Goal: Information Seeking & Learning: Learn about a topic

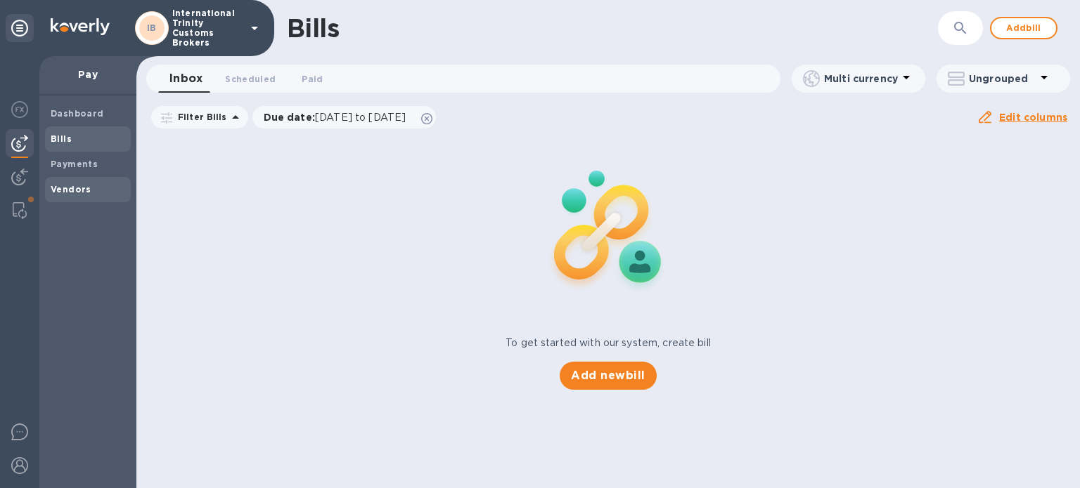
click at [70, 186] on b "Vendors" at bounding box center [71, 189] width 41 height 11
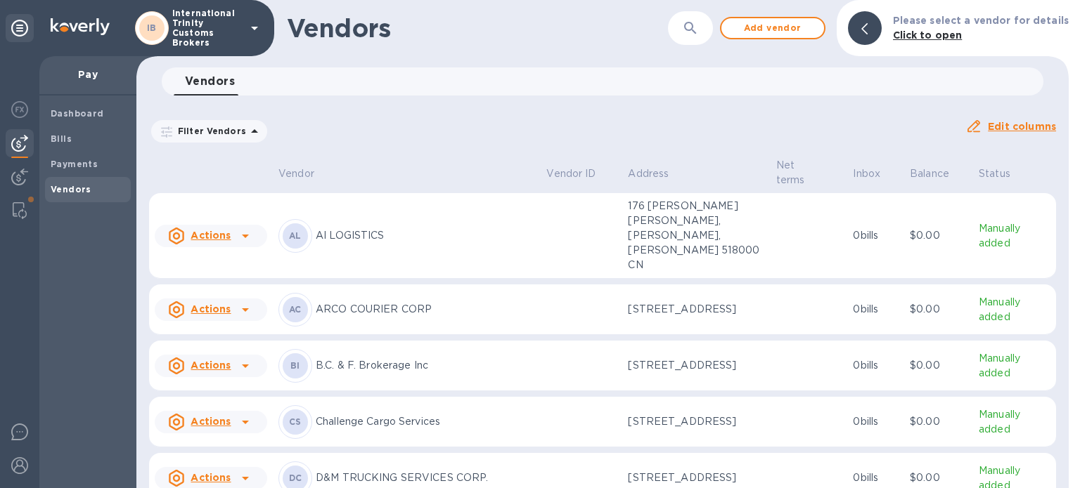
click at [209, 299] on div "Actions" at bounding box center [199, 310] width 68 height 22
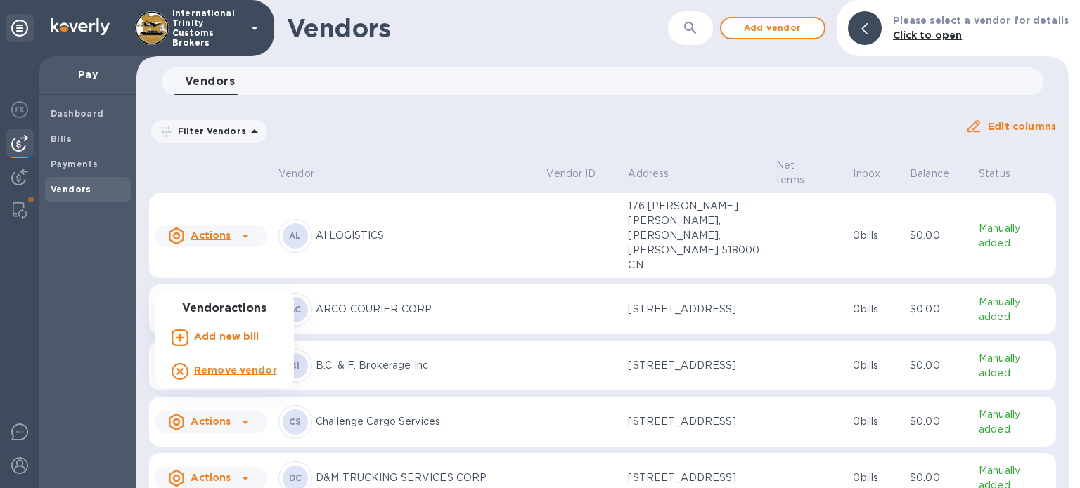
click at [215, 276] on div at bounding box center [540, 244] width 1080 height 488
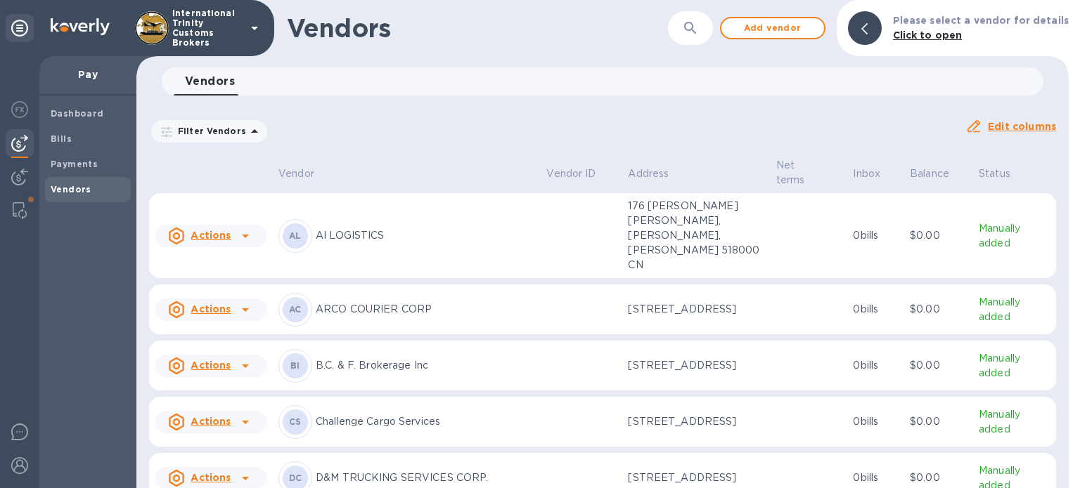
click at [353, 302] on p "ARCO COURIER CORP" at bounding box center [425, 309] width 219 height 15
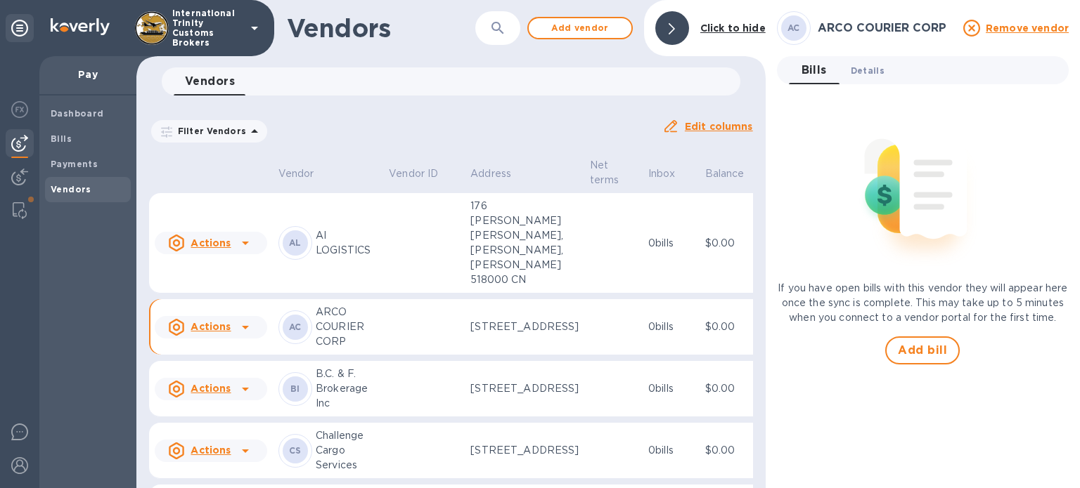
click at [875, 75] on span "Details 0" at bounding box center [867, 70] width 34 height 15
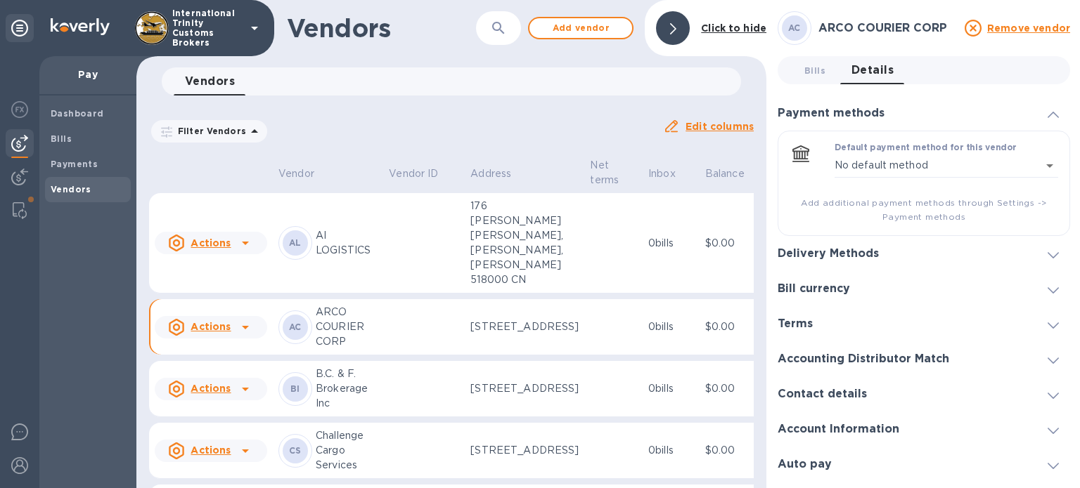
click at [850, 401] on div "Contact details" at bounding box center [923, 394] width 292 height 35
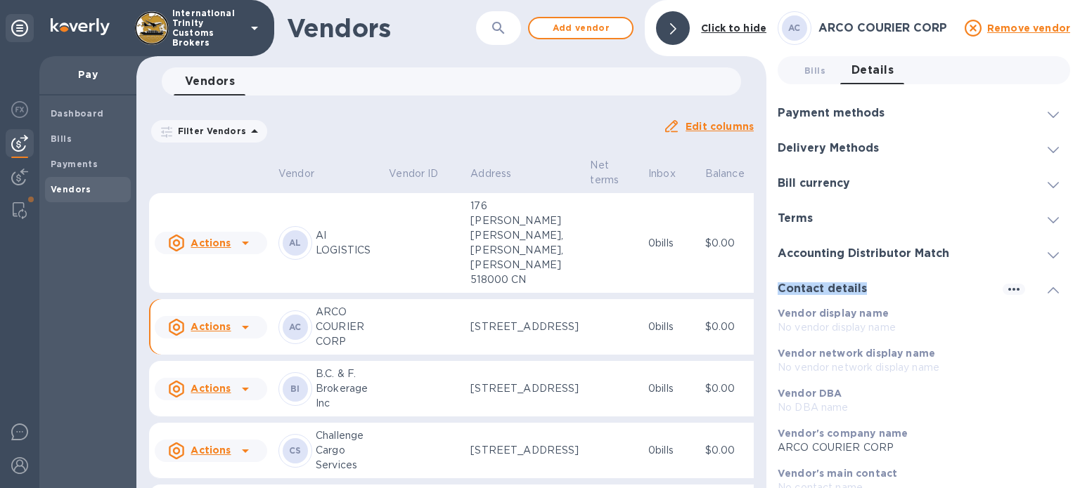
drag, startPoint x: 1073, startPoint y: 238, endPoint x: 1073, endPoint y: 287, distance: 48.5
click at [1073, 287] on div "AC ARCO COURIER CORP Remove vendor Bills 0 Details 0 Payment methods Default pa…" at bounding box center [923, 244] width 315 height 488
click at [830, 255] on h3 "Accounting Distributor Match" at bounding box center [863, 253] width 172 height 13
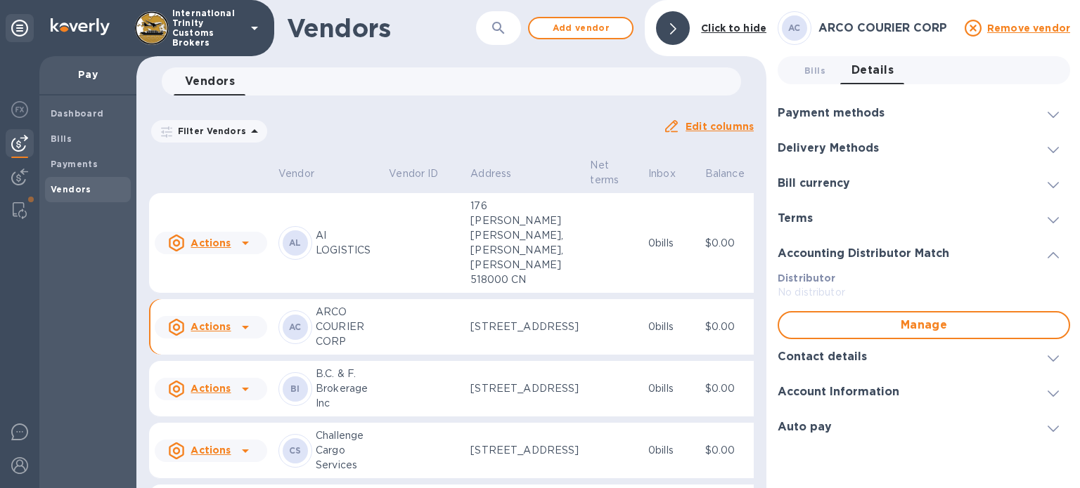
click at [801, 220] on h3 "Terms" at bounding box center [794, 218] width 35 height 13
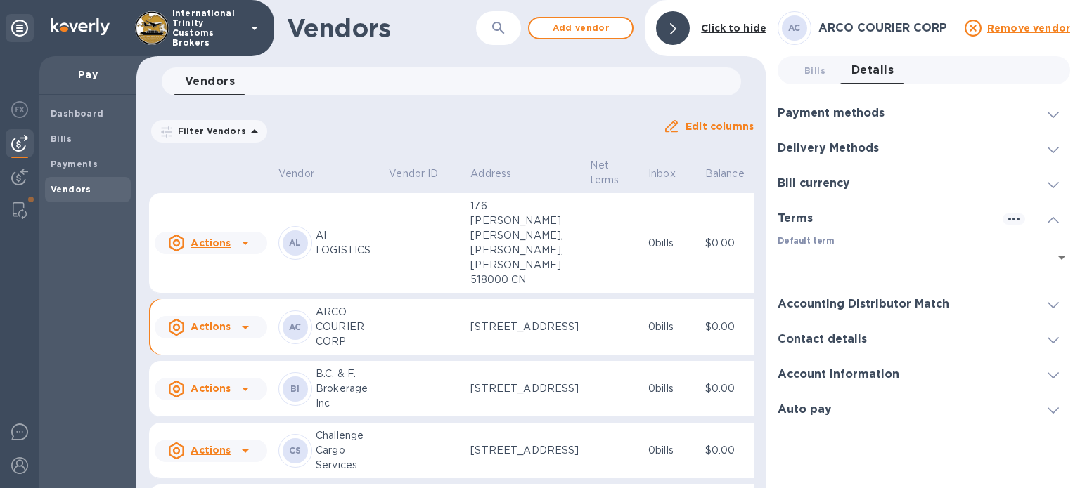
click at [810, 167] on div "Bill currency" at bounding box center [923, 183] width 292 height 35
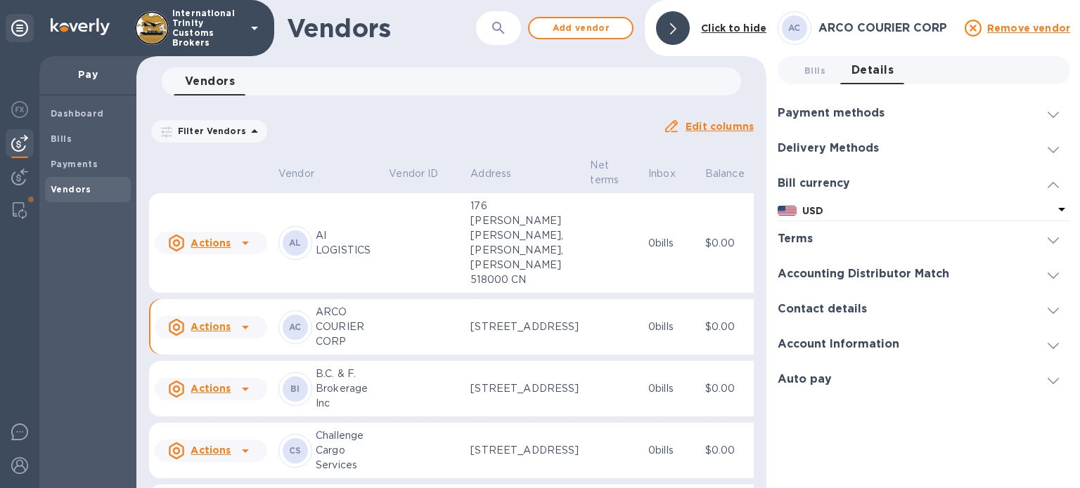
click at [816, 151] on h3 "Delivery Methods" at bounding box center [827, 148] width 101 height 13
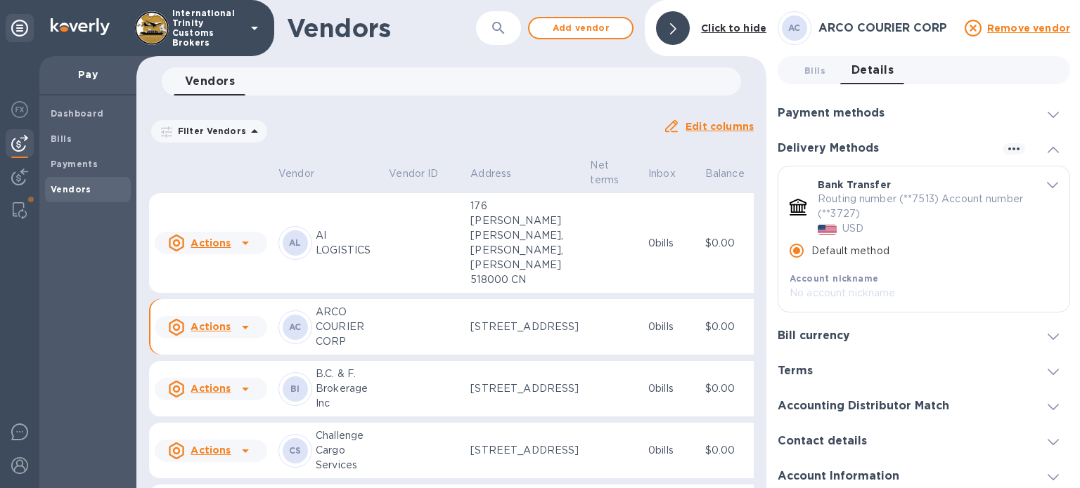
click at [824, 115] on h3 "Payment methods" at bounding box center [830, 113] width 107 height 13
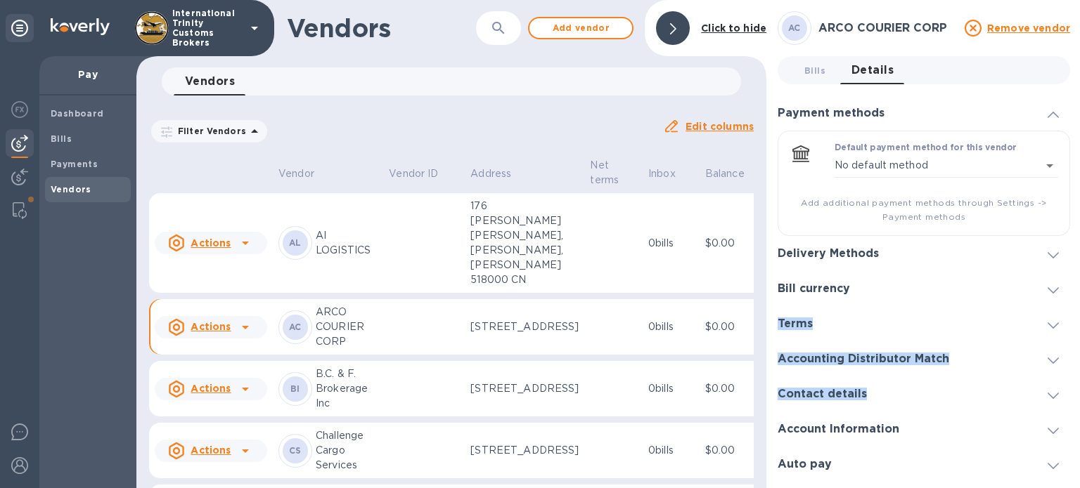
drag, startPoint x: 1079, startPoint y: 274, endPoint x: 1079, endPoint y: 381, distance: 106.8
click at [1079, 381] on div "AC ARCO COURIER CORP Remove vendor Bills 0 Details 0 Payment methods Default pa…" at bounding box center [923, 244] width 315 height 488
drag, startPoint x: 1079, startPoint y: 272, endPoint x: 1079, endPoint y: 357, distance: 85.0
click at [1079, 357] on div "AC ARCO COURIER CORP Remove vendor Bills 0 Details 0 Payment methods Default pa…" at bounding box center [923, 244] width 315 height 488
click at [832, 474] on div "Auto pay" at bounding box center [923, 464] width 292 height 35
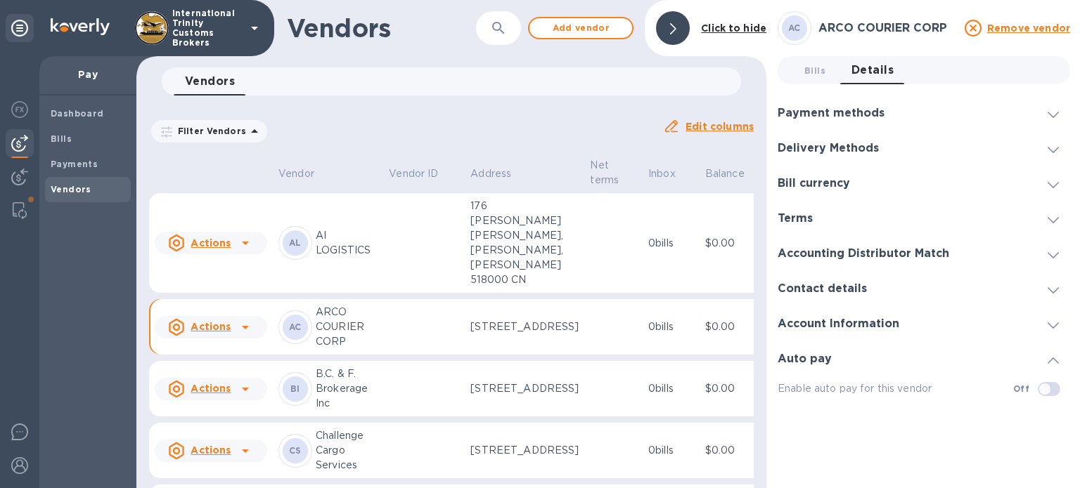
click at [821, 323] on h3 "Account Information" at bounding box center [838, 324] width 122 height 13
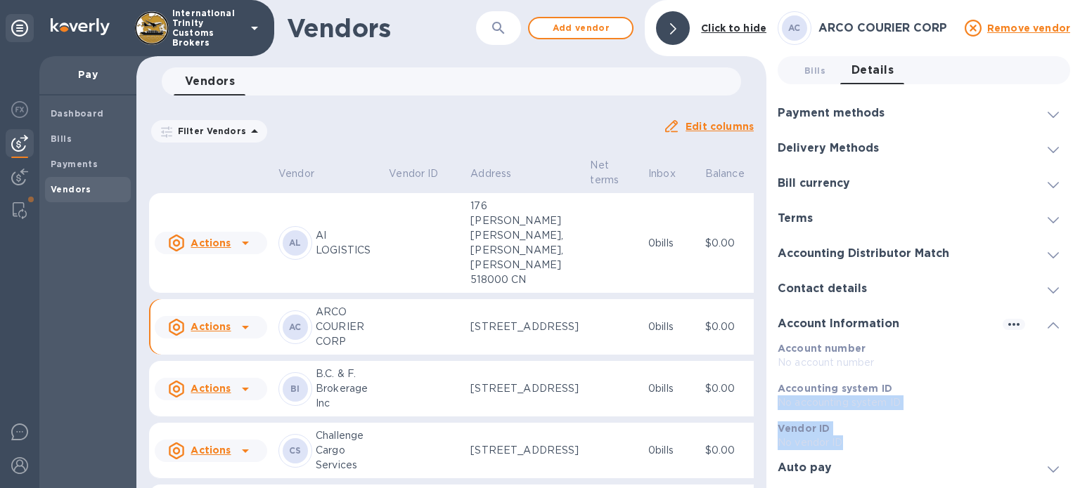
drag, startPoint x: 1079, startPoint y: 388, endPoint x: 1078, endPoint y: 446, distance: 57.6
click at [1078, 446] on div "AC ARCO COURIER CORP Remove vendor Bills 0 Details 0 Payment methods Default pa…" at bounding box center [923, 244] width 315 height 488
click at [818, 284] on h3 "Contact details" at bounding box center [821, 289] width 89 height 13
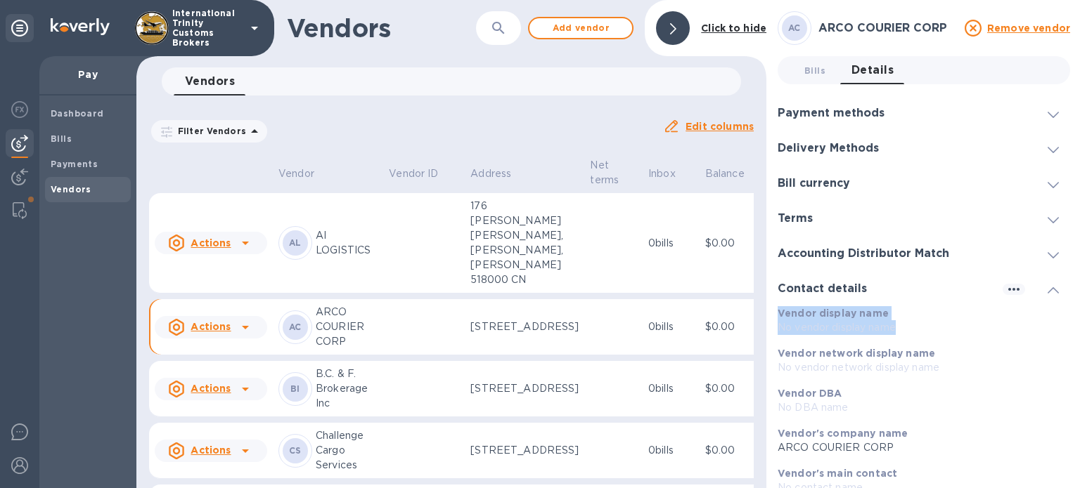
drag, startPoint x: 1073, startPoint y: 291, endPoint x: 1079, endPoint y: 337, distance: 46.0
click at [1079, 337] on div "AC ARCO COURIER CORP Remove vendor Bills 0 Details 0 Payment methods Default pa…" at bounding box center [923, 244] width 315 height 488
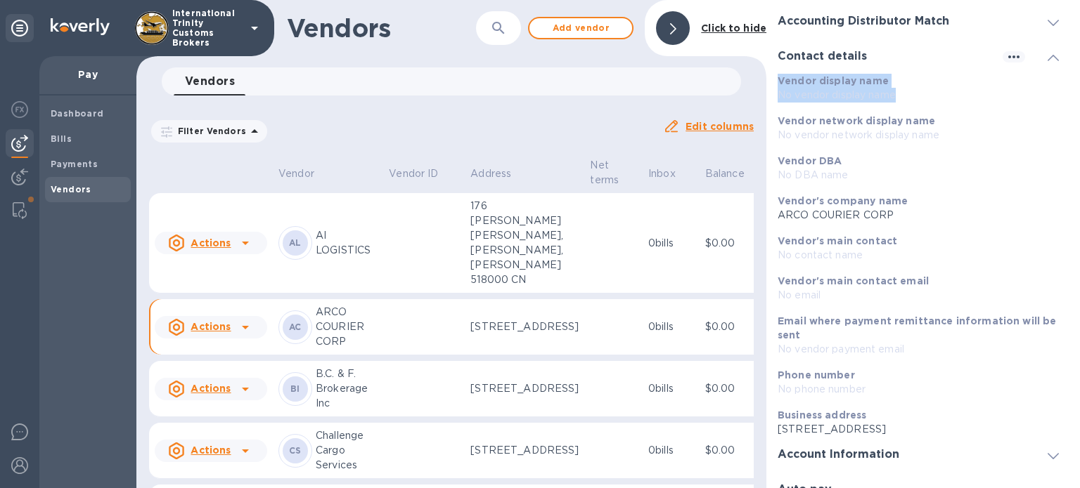
scroll to position [251, 0]
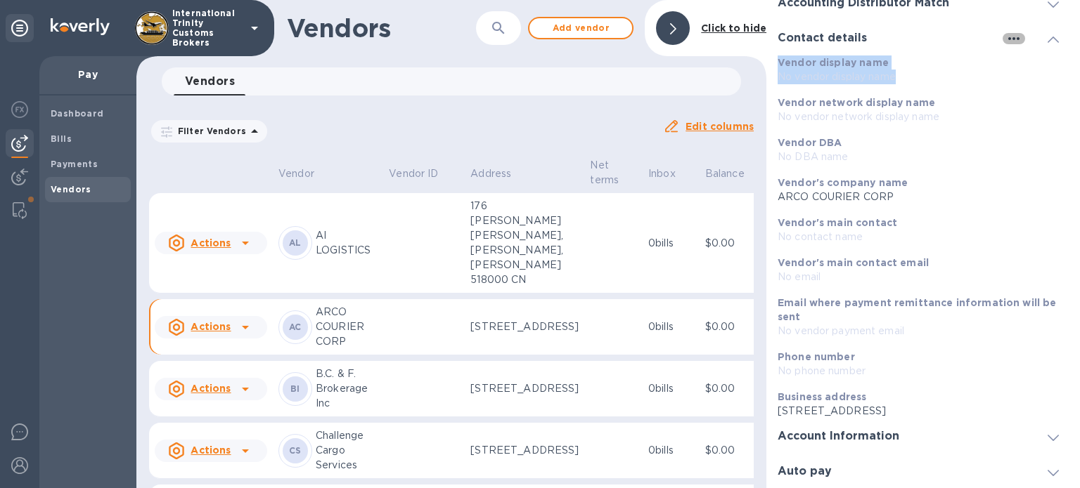
click at [1007, 42] on icon "button" at bounding box center [1013, 38] width 17 height 17
drag, startPoint x: 1077, startPoint y: 243, endPoint x: 1078, endPoint y: 109, distance: 134.3
click at [1078, 109] on div at bounding box center [540, 244] width 1080 height 488
click at [1066, 207] on div "AC ARCO COURIER CORP Remove vendor Bills 0 Details 0 Payment methods Default pa…" at bounding box center [923, 244] width 315 height 488
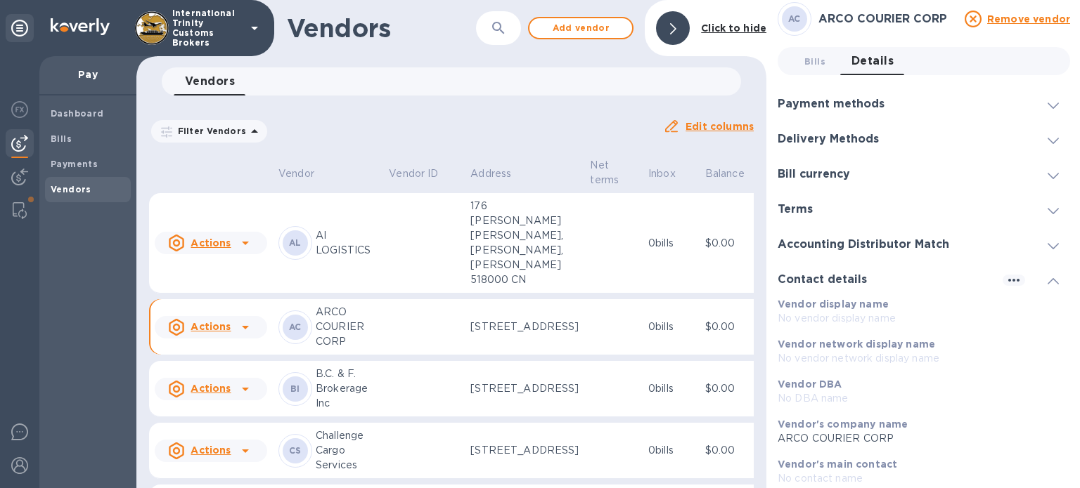
scroll to position [0, 0]
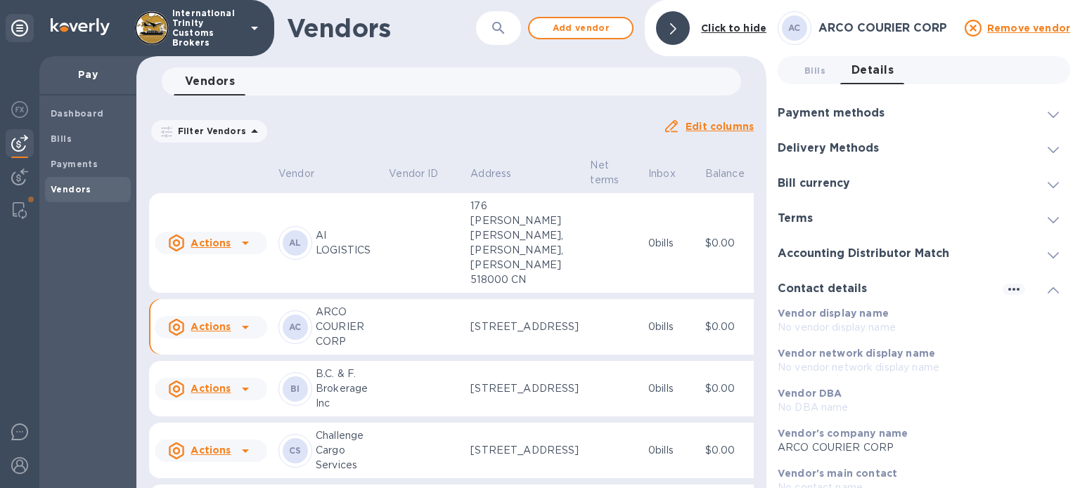
click at [806, 185] on h3 "Bill currency" at bounding box center [813, 183] width 72 height 13
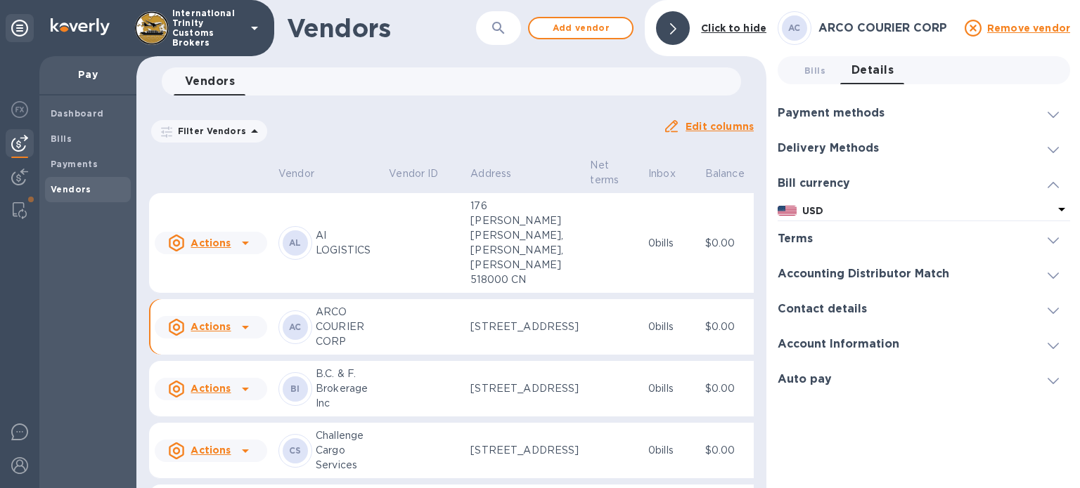
click at [813, 148] on h3 "Delivery Methods" at bounding box center [827, 148] width 101 height 13
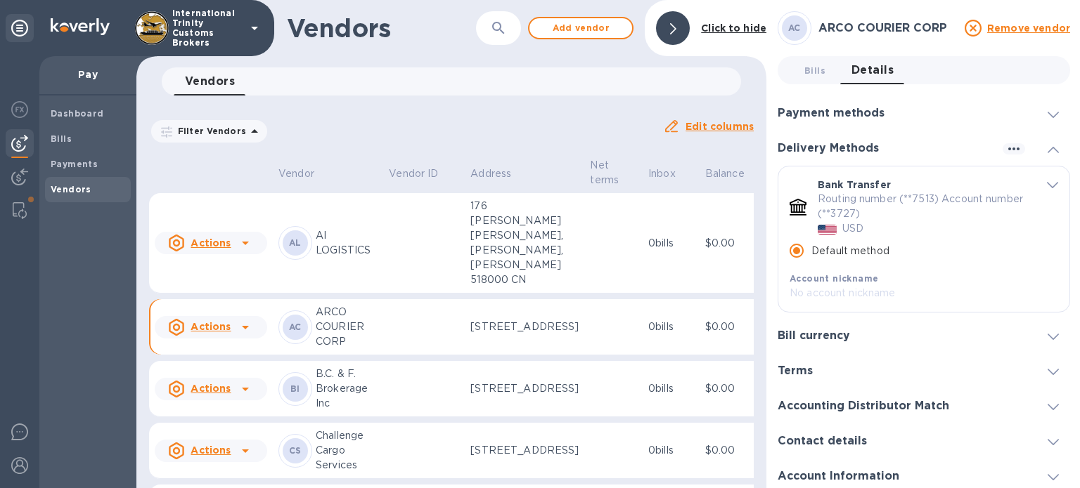
scroll to position [40, 0]
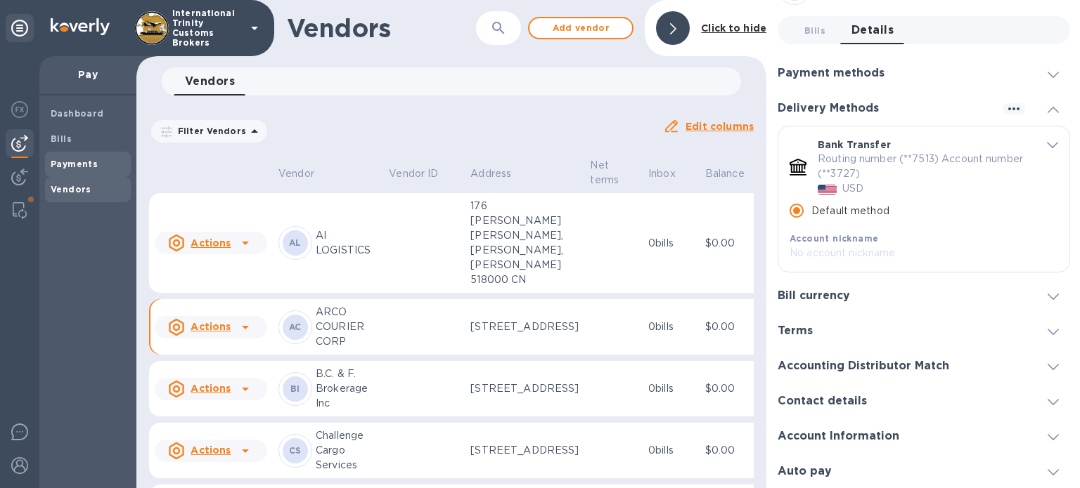
click at [72, 164] on b "Payments" at bounding box center [74, 164] width 47 height 11
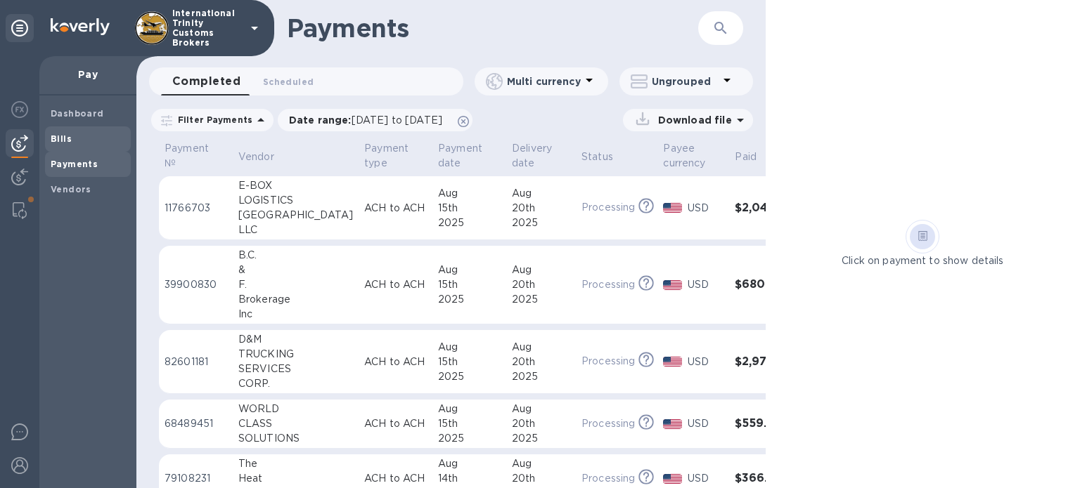
click at [59, 134] on b "Bills" at bounding box center [61, 139] width 21 height 11
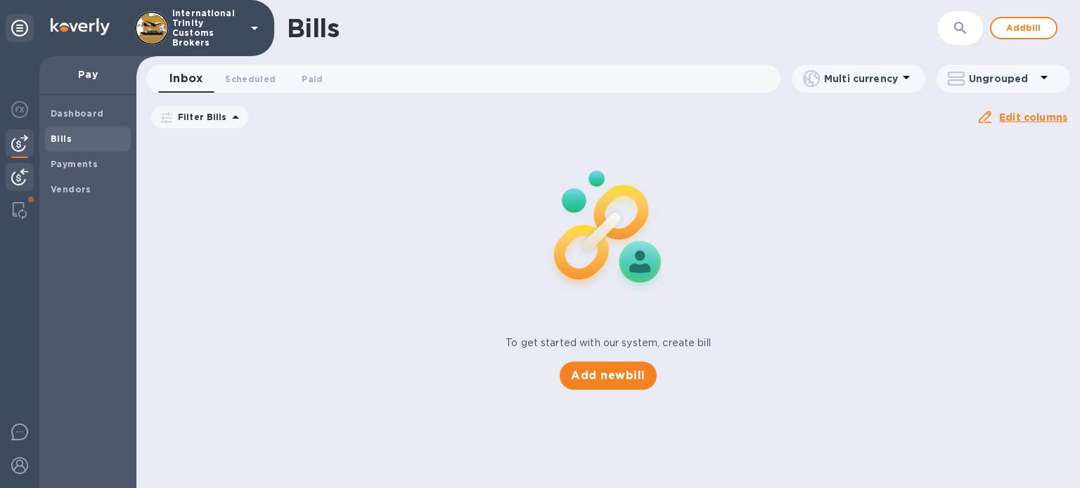
click at [13, 183] on img at bounding box center [19, 177] width 17 height 17
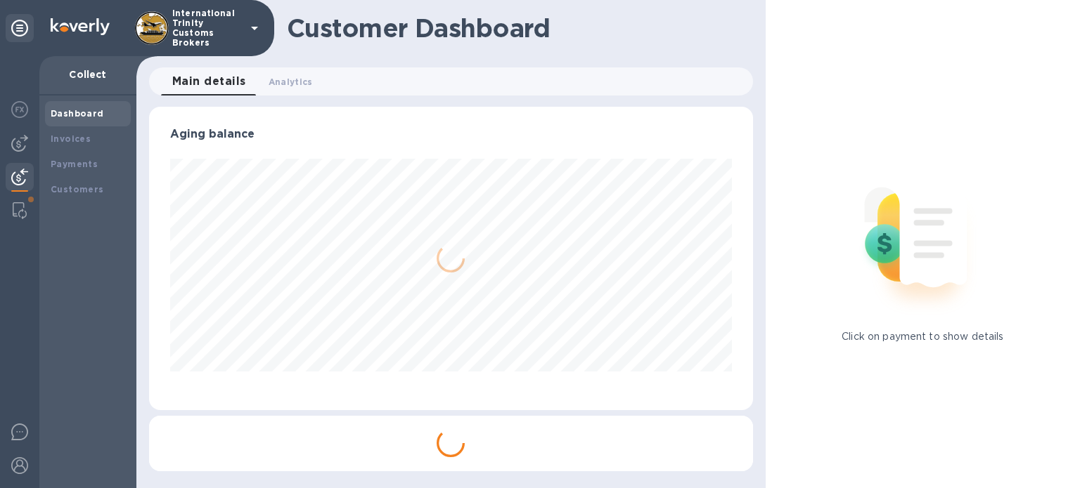
scroll to position [304, 604]
click at [16, 213] on img at bounding box center [20, 210] width 14 height 17
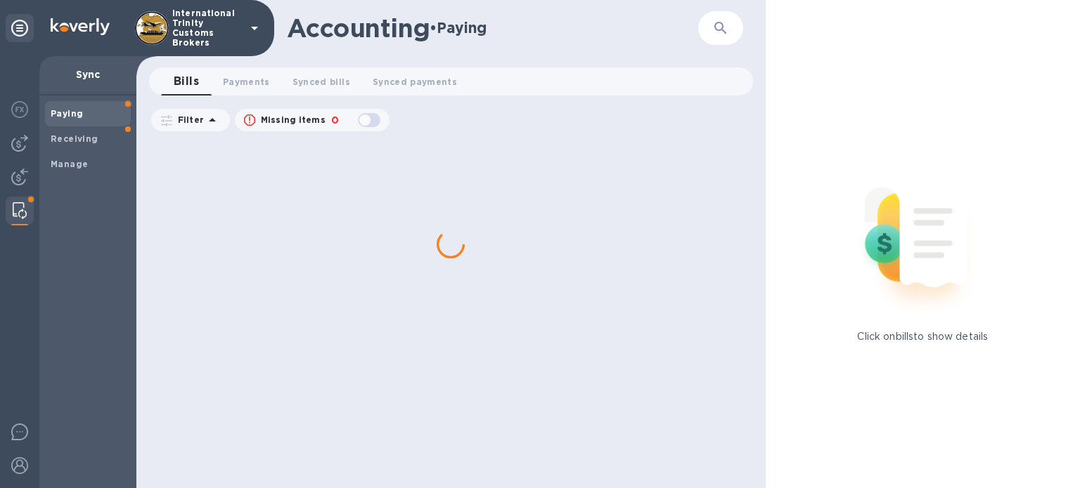
click at [52, 113] on b "Paying" at bounding box center [67, 113] width 32 height 11
